Goal: Task Accomplishment & Management: Use online tool/utility

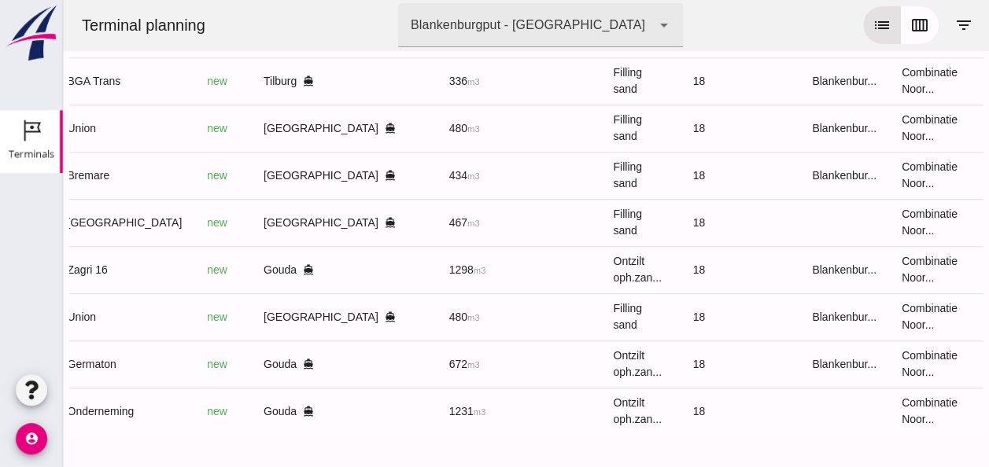
scroll to position [0, 412]
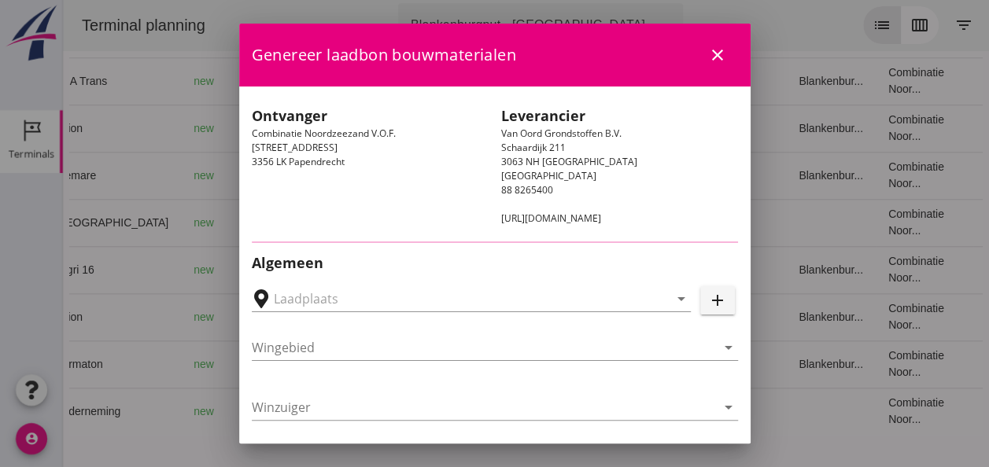
type input "[GEOGRAPHIC_DATA], [GEOGRAPHIC_DATA]"
type input "Union"
type input "[PERSON_NAME]"
type input "480"
type input "Ophoogzand (6120)"
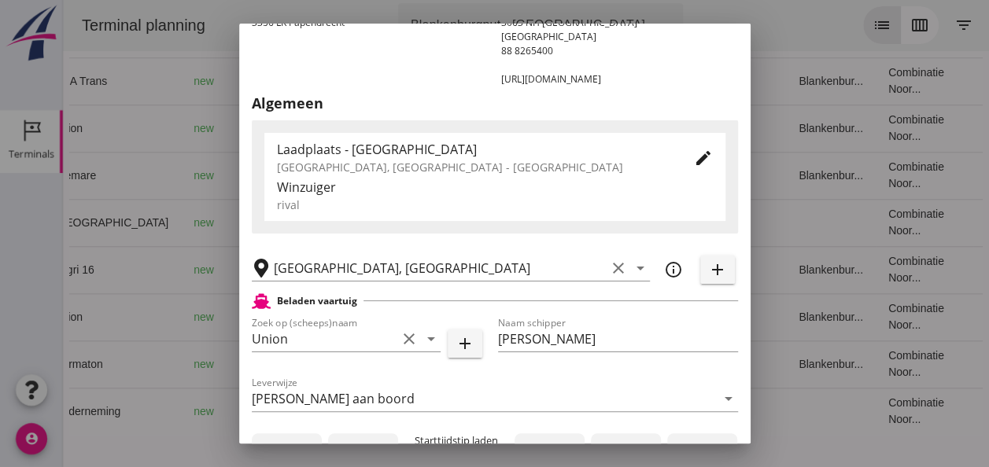
scroll to position [315, 0]
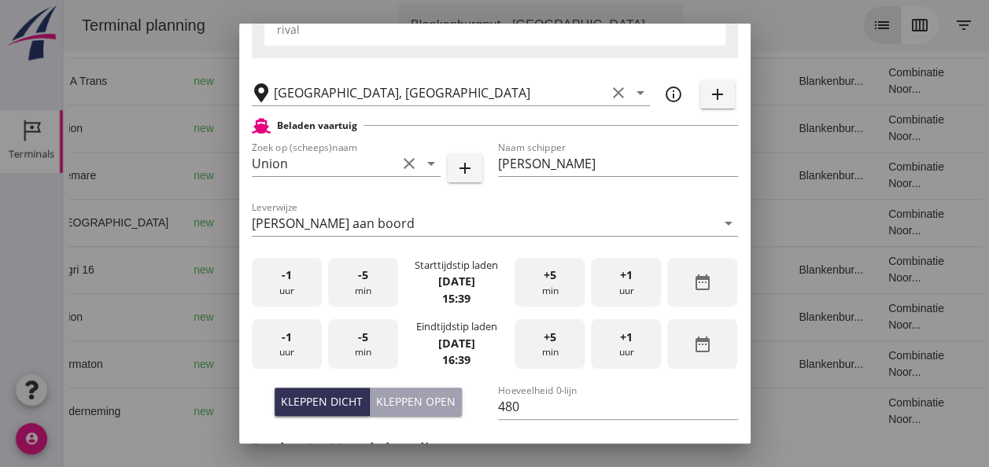
click at [287, 291] on div "-1 uur" at bounding box center [287, 283] width 70 height 50
click at [515, 278] on div "+5 min" at bounding box center [550, 283] width 70 height 50
click at [516, 279] on div "+5 min" at bounding box center [550, 283] width 70 height 50
click at [519, 279] on div "+5 min" at bounding box center [550, 283] width 70 height 50
click at [519, 280] on div "+5 min" at bounding box center [550, 283] width 70 height 50
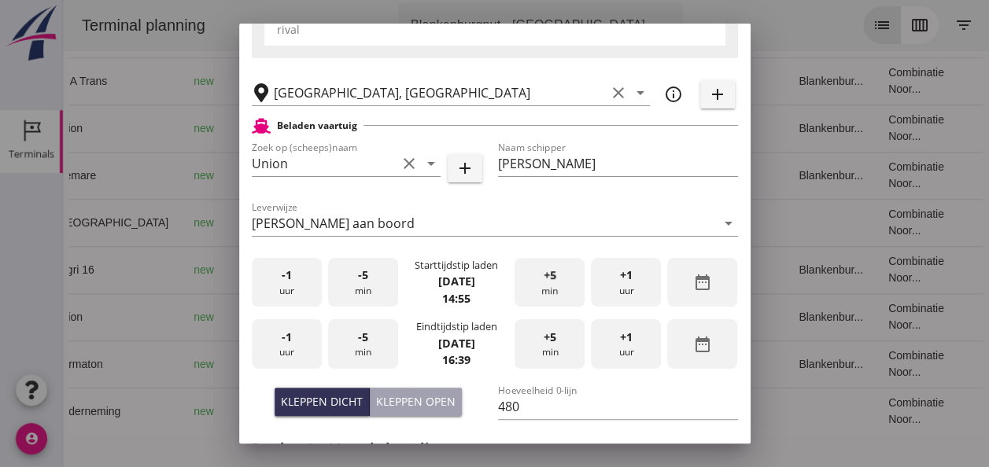
click at [519, 280] on div "+5 min" at bounding box center [550, 283] width 70 height 50
click at [285, 342] on span "-1" at bounding box center [287, 337] width 10 height 17
click at [358, 342] on span "-5" at bounding box center [363, 337] width 10 height 17
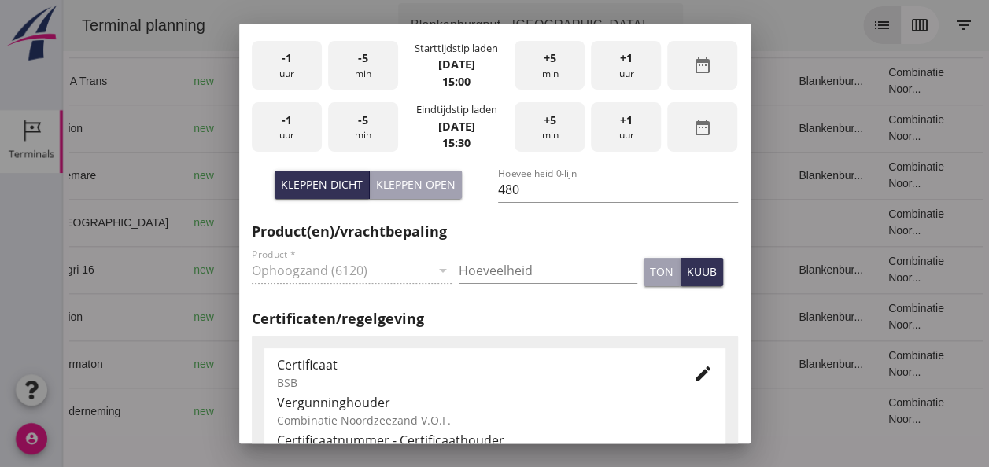
scroll to position [551, 0]
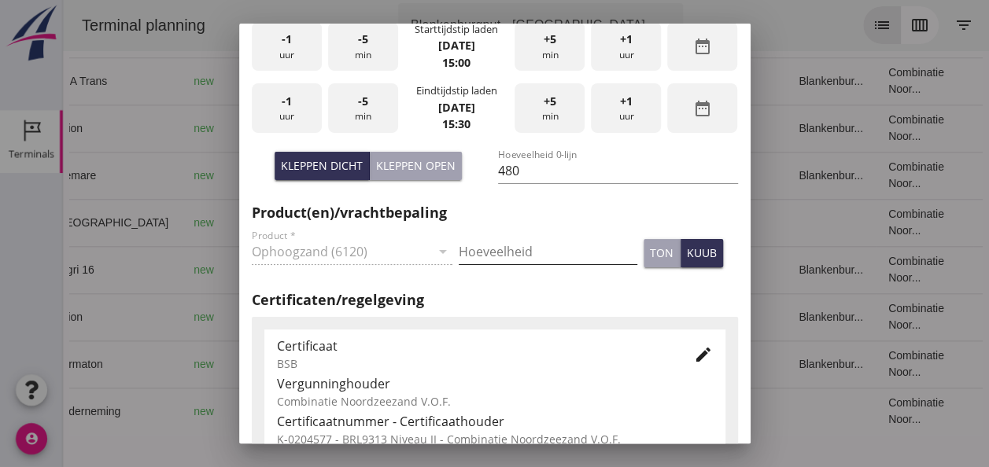
click at [482, 258] on input "Hoeveelheid" at bounding box center [548, 251] width 179 height 25
type input "480"
click at [696, 251] on div "kuub" at bounding box center [702, 253] width 30 height 17
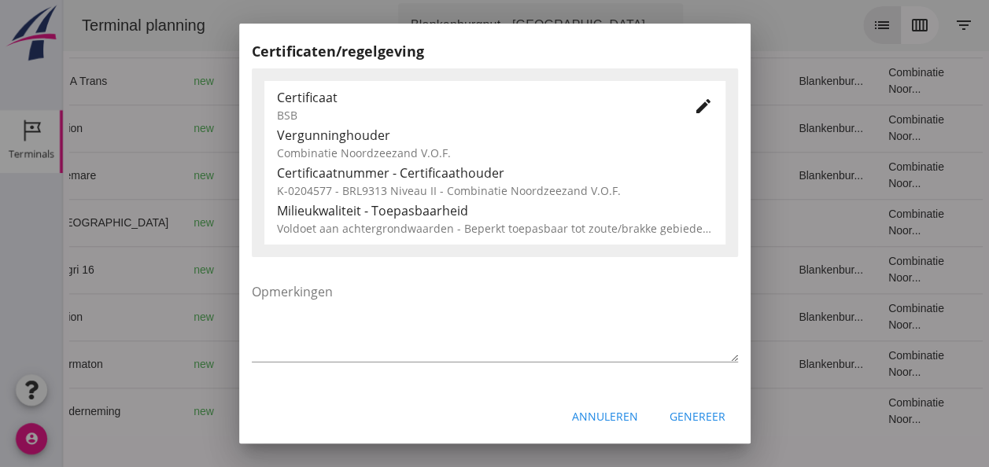
scroll to position [802, 0]
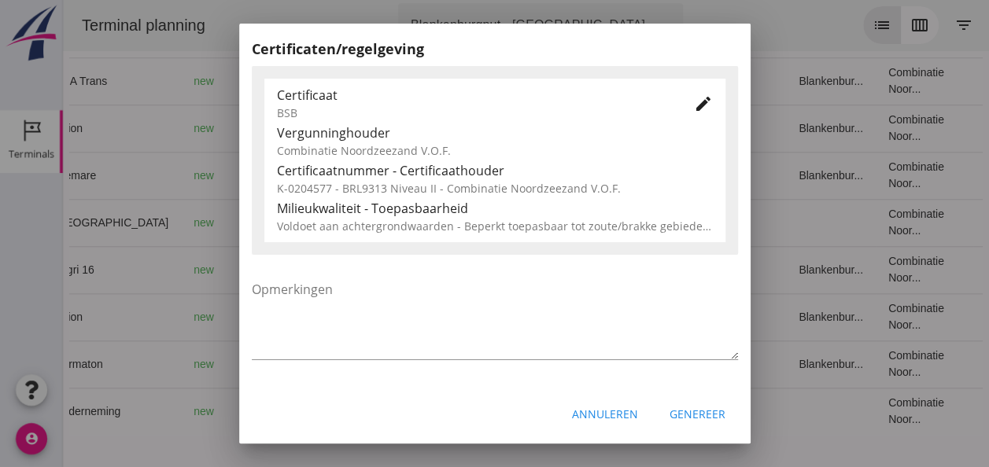
click at [699, 412] on div "Genereer" at bounding box center [698, 414] width 56 height 17
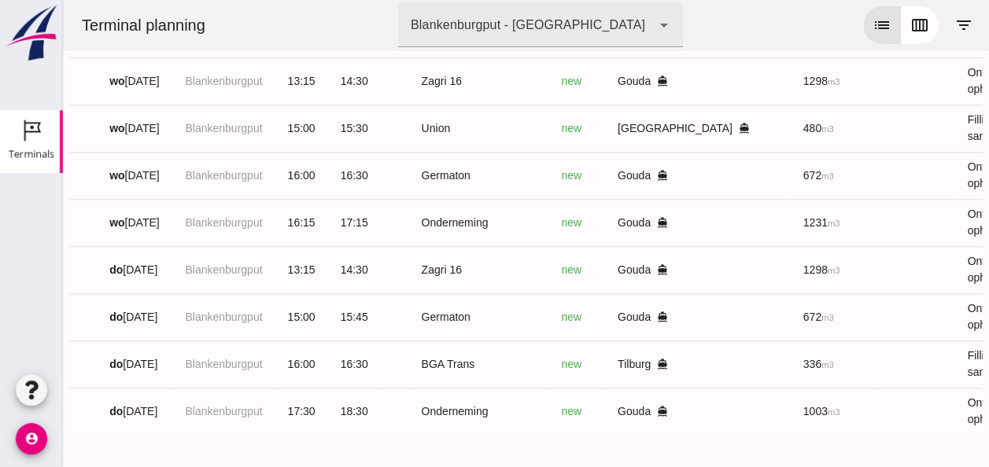
scroll to position [0, 0]
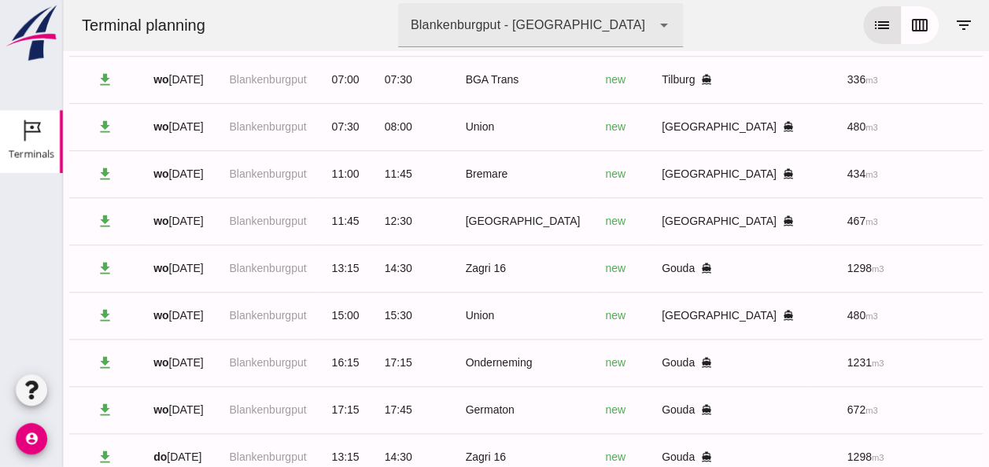
drag, startPoint x: 195, startPoint y: 357, endPoint x: 203, endPoint y: 337, distance: 21.9
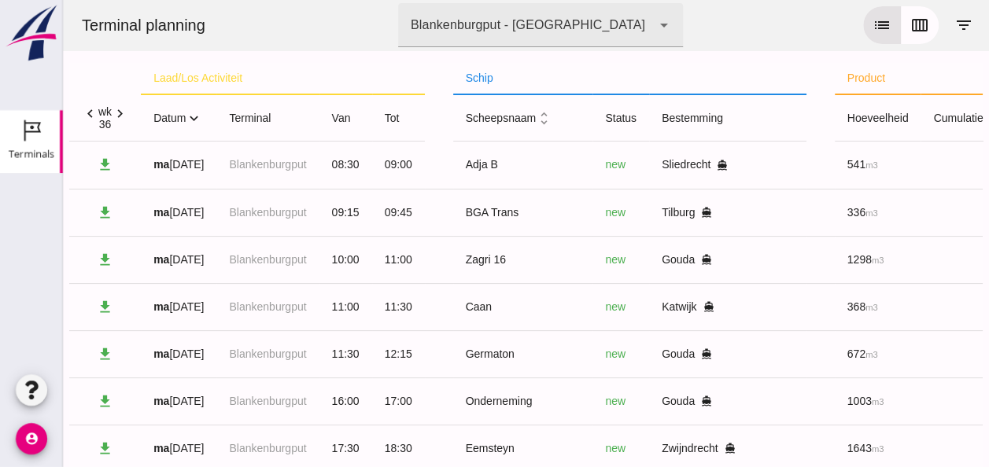
click icon "expand_more"
click icon "expand_less"
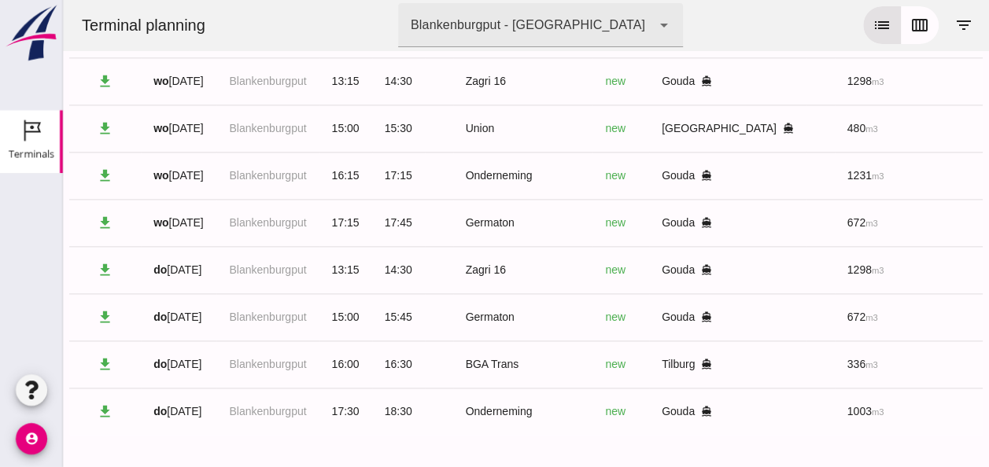
scroll to position [899, 0]
